Goal: Task Accomplishment & Management: Manage account settings

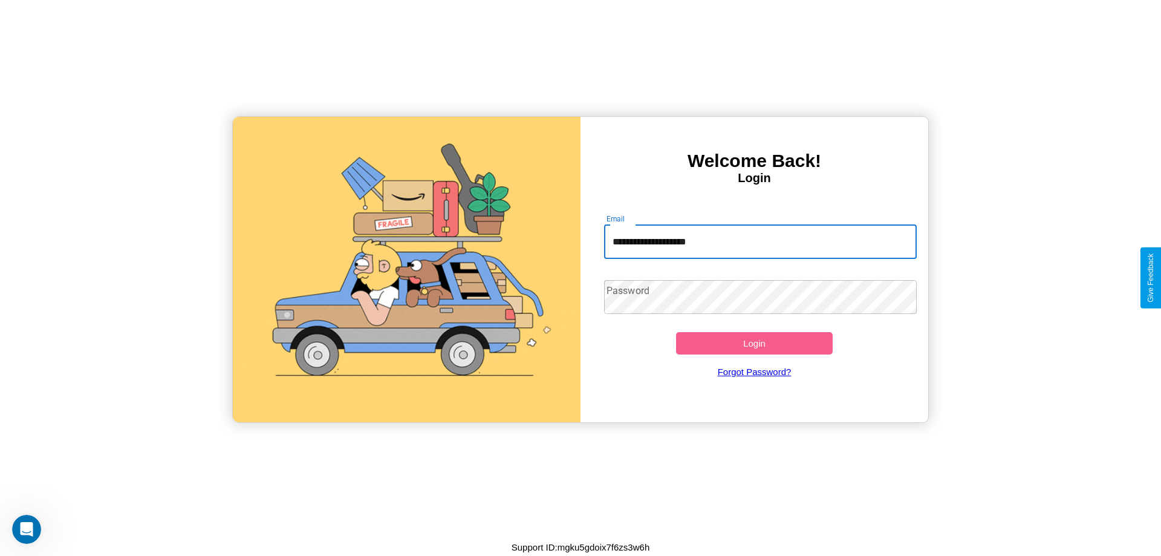
type input "**********"
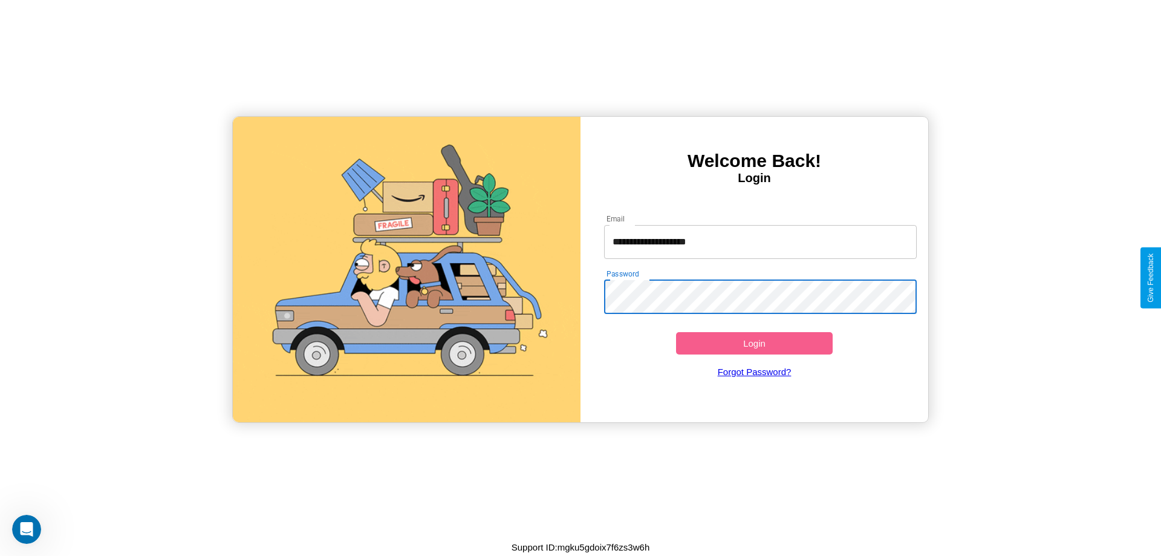
click at [754, 343] on button "Login" at bounding box center [754, 343] width 157 height 22
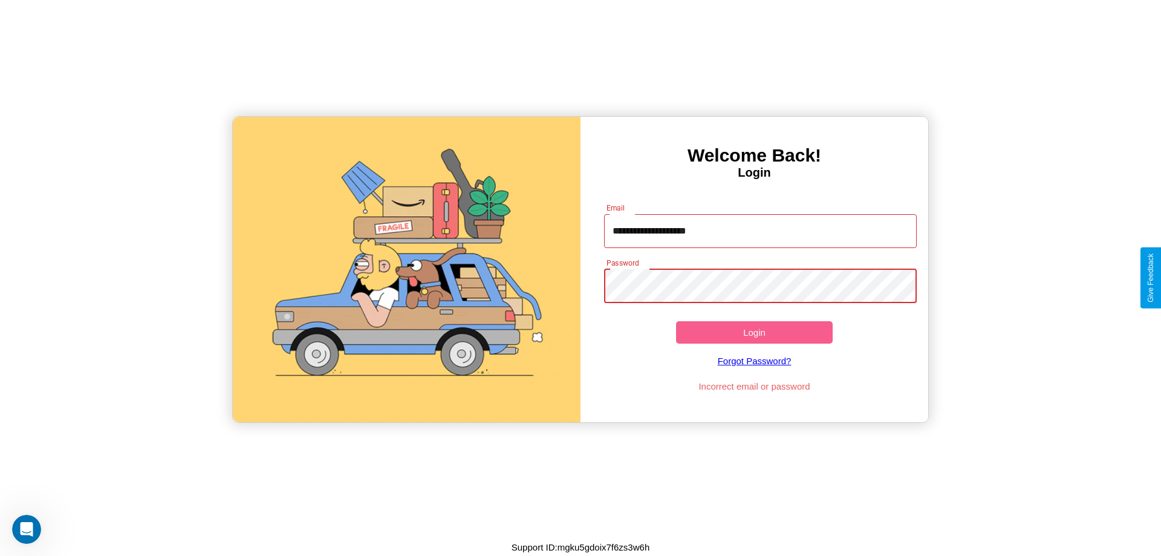
click at [754, 332] on button "Login" at bounding box center [754, 332] width 157 height 22
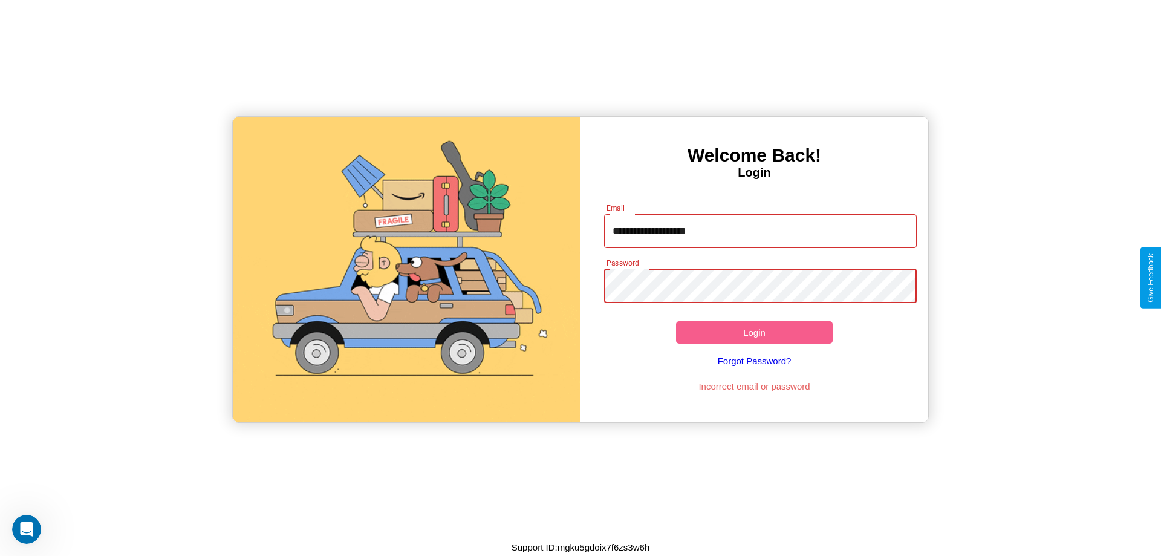
click at [754, 332] on button "Login" at bounding box center [754, 332] width 157 height 22
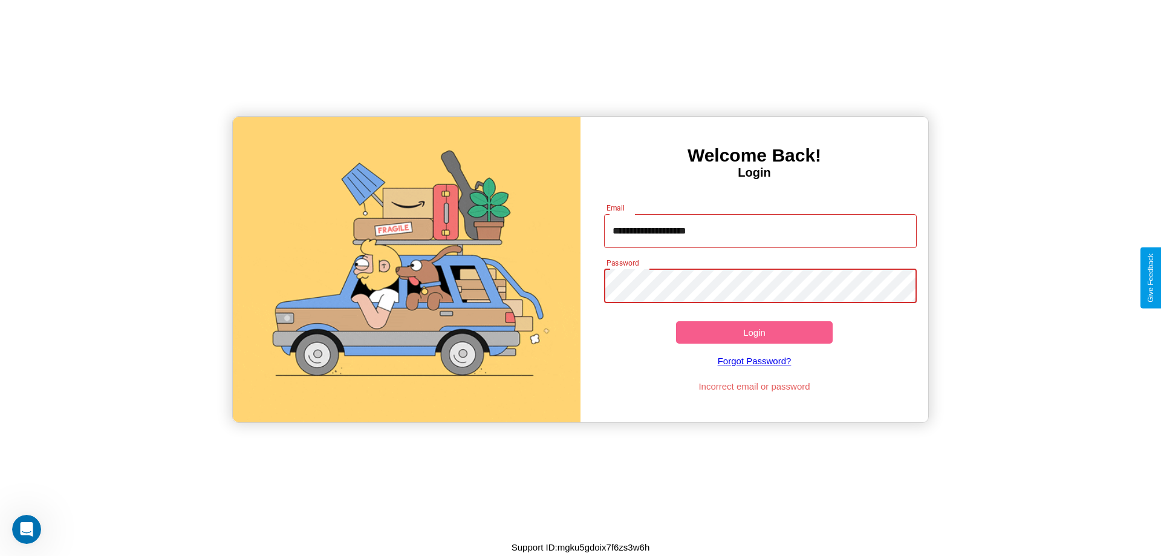
click at [754, 332] on button "Login" at bounding box center [754, 332] width 157 height 22
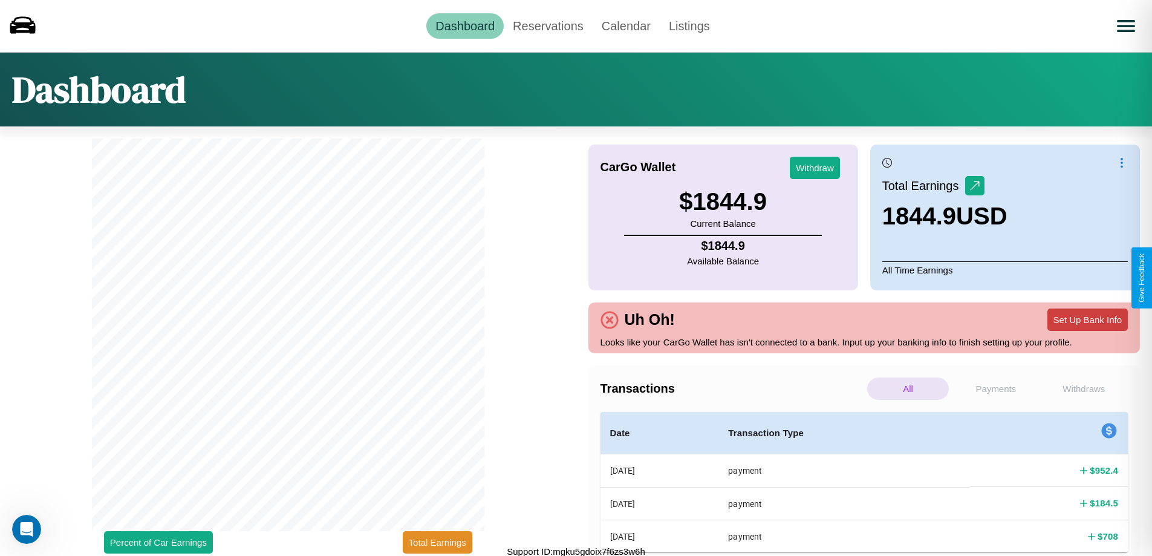
click at [1087, 319] on button "Set Up Bank Info" at bounding box center [1087, 319] width 80 height 22
